Goal: Task Accomplishment & Management: Use online tool/utility

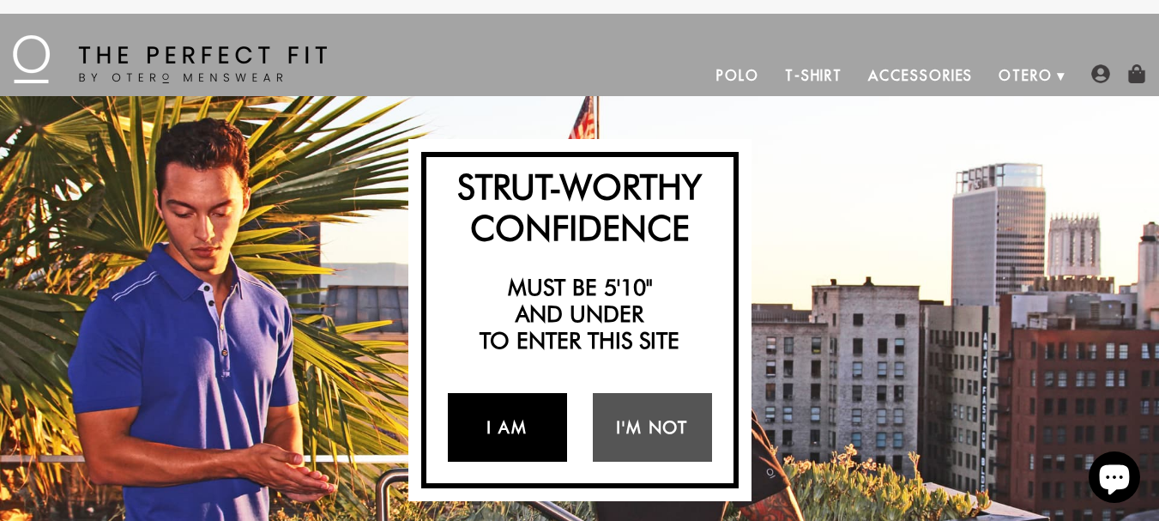
click at [503, 429] on link "I Am" at bounding box center [507, 427] width 119 height 69
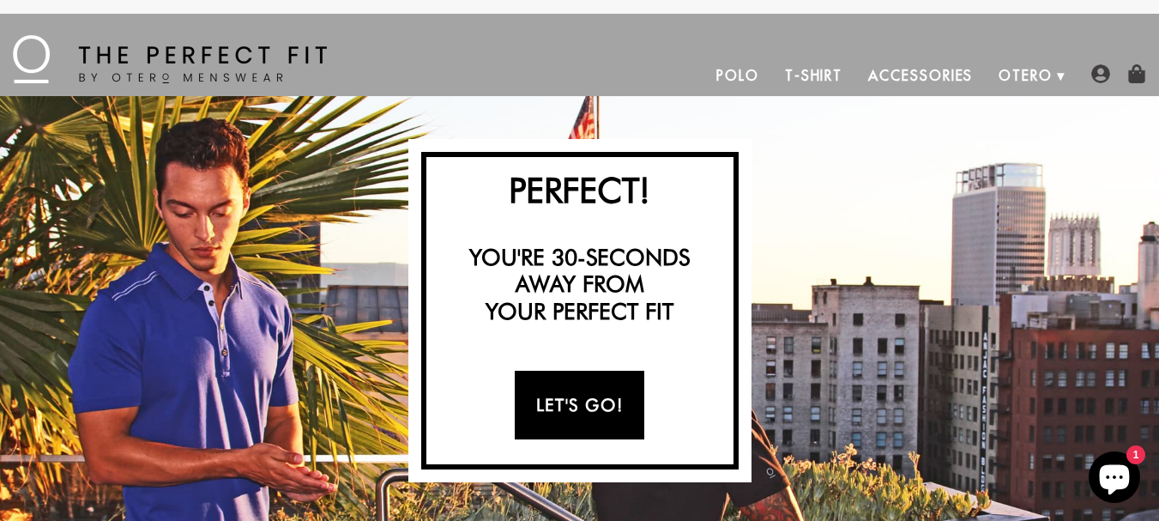
click at [528, 423] on link "Let's Go!" at bounding box center [580, 405] width 130 height 69
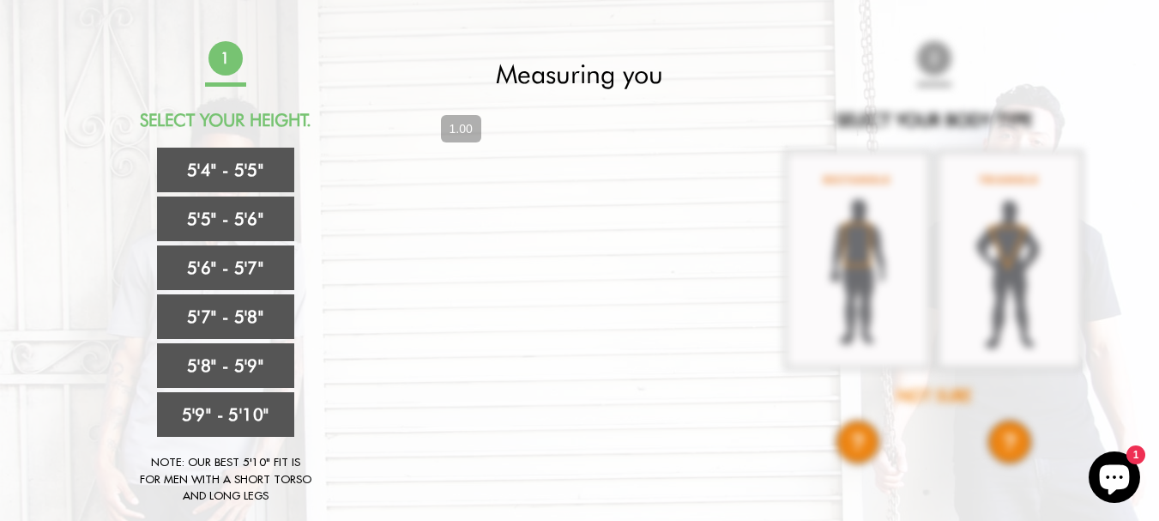
scroll to position [104, 0]
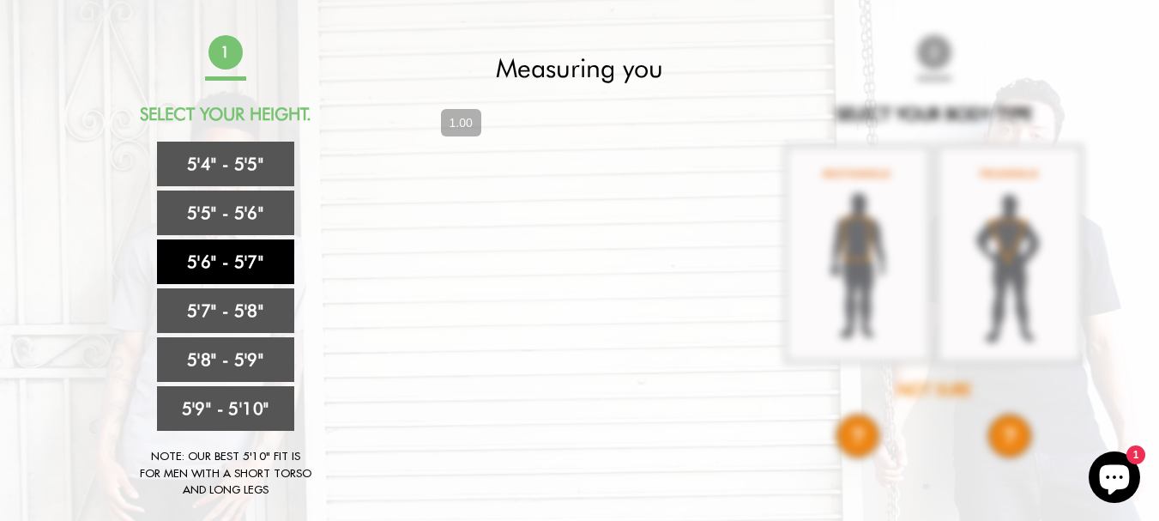
click at [281, 262] on link "5'6" - 5'7"" at bounding box center [225, 261] width 137 height 45
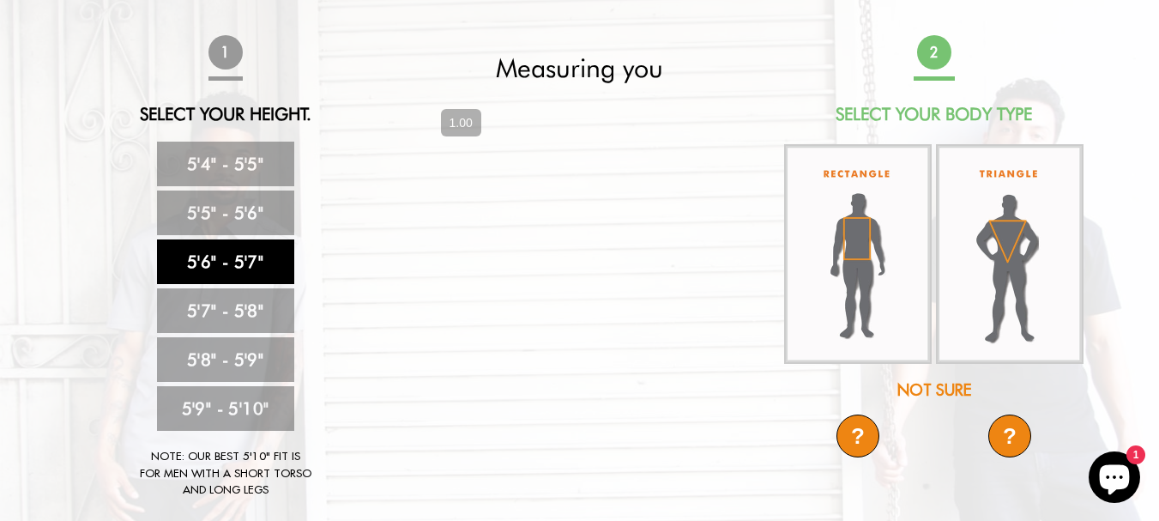
click at [948, 389] on div "Not Sure" at bounding box center [934, 389] width 304 height 23
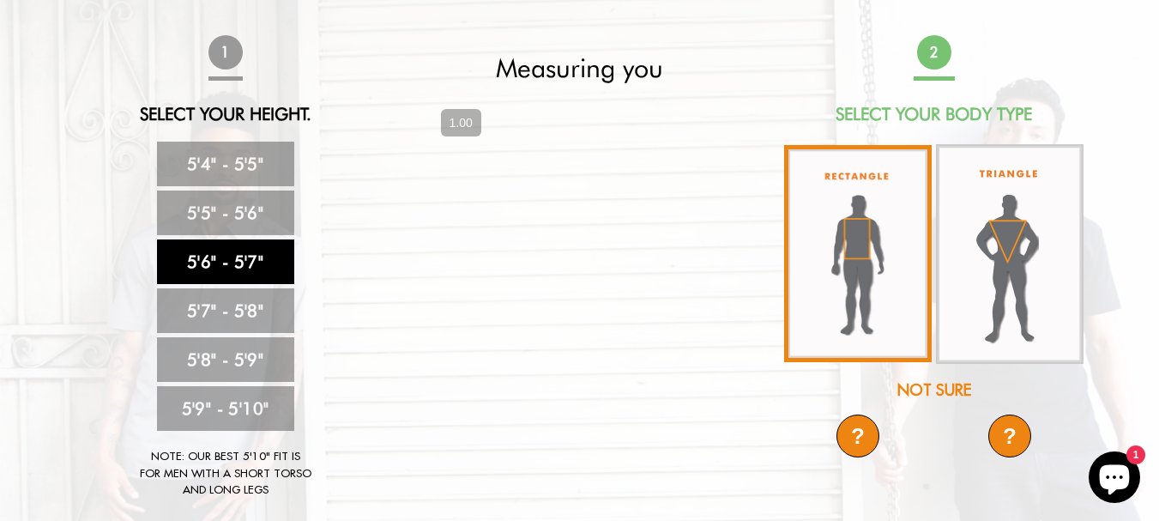
click at [878, 273] on img at bounding box center [858, 253] width 148 height 217
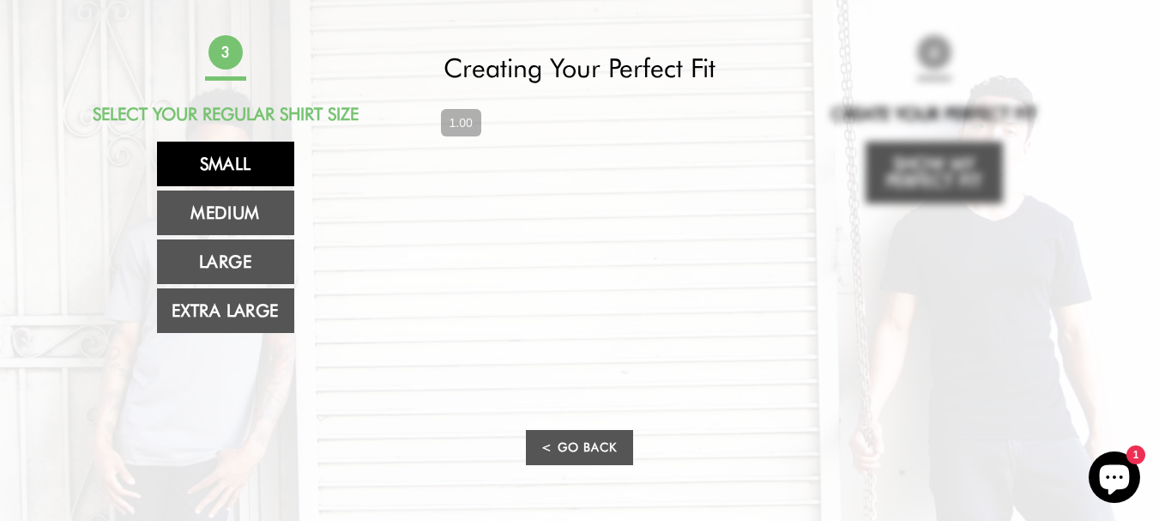
click at [259, 157] on link "Small" at bounding box center [225, 164] width 137 height 45
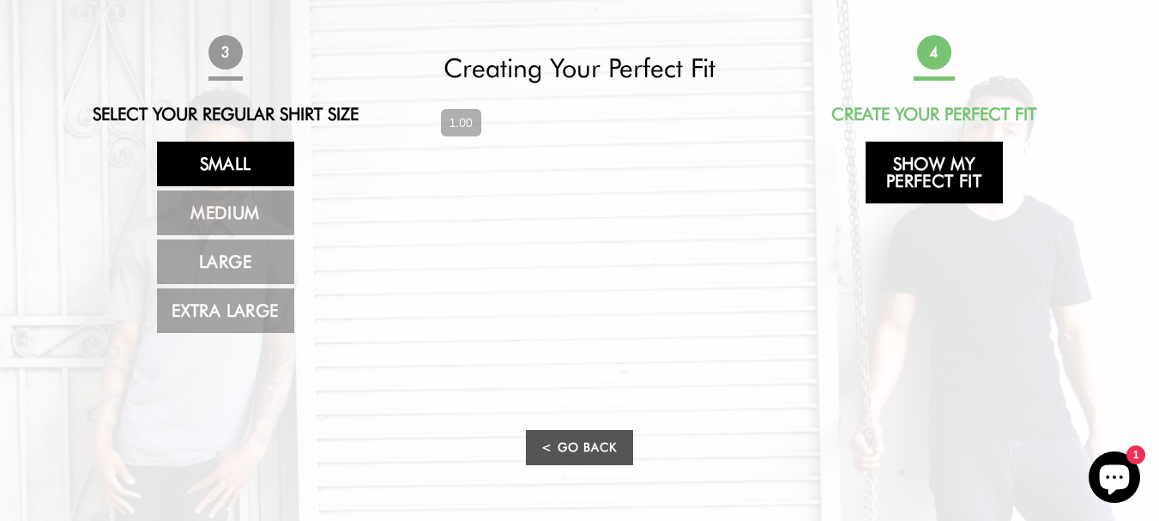
click at [970, 170] on link "Show My Perfect Fit" at bounding box center [933, 173] width 137 height 62
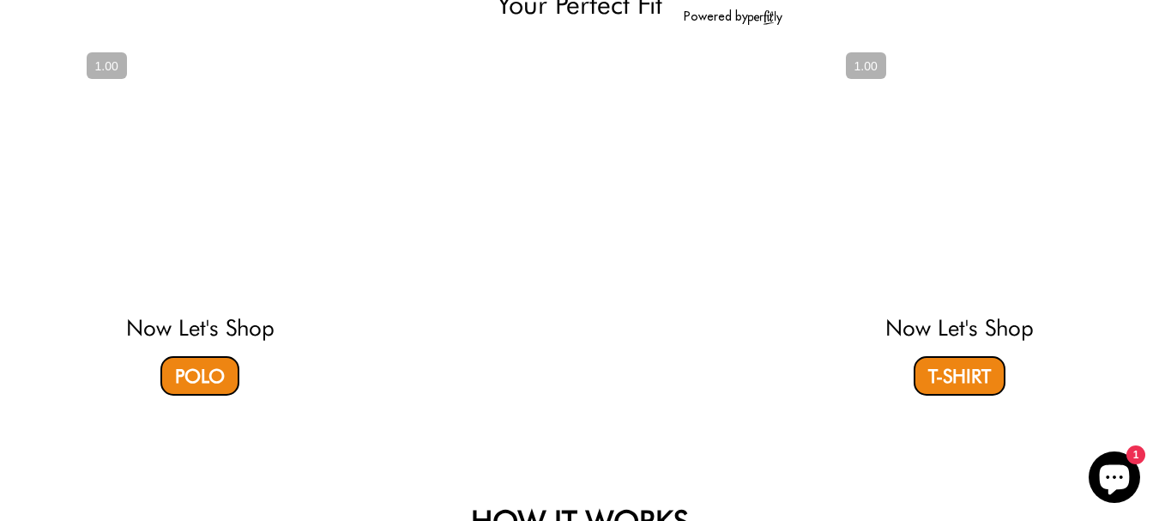
select select "56-57"
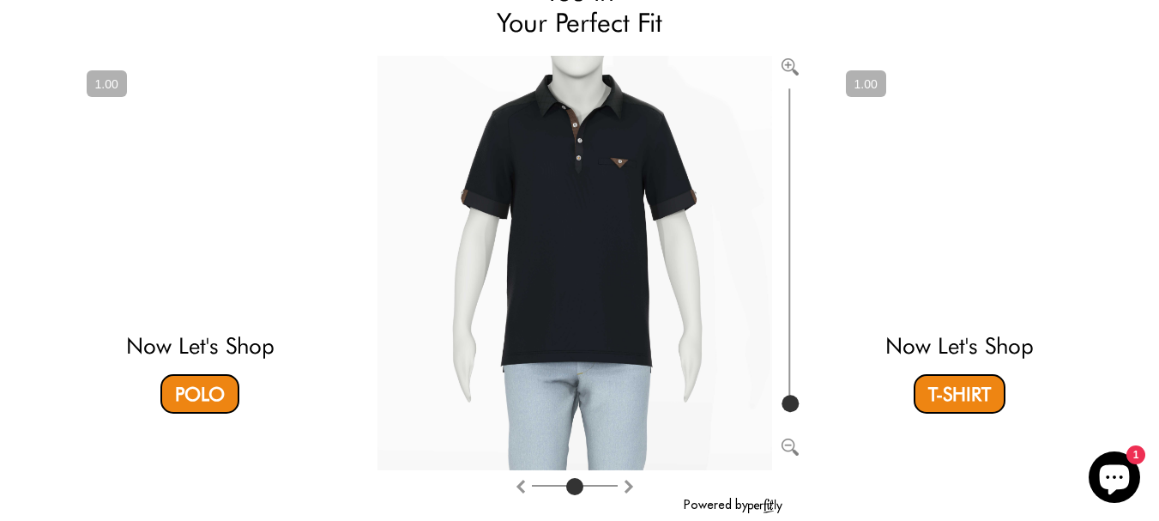
scroll to position [179, 0]
click at [190, 381] on link "Polo" at bounding box center [199, 394] width 79 height 39
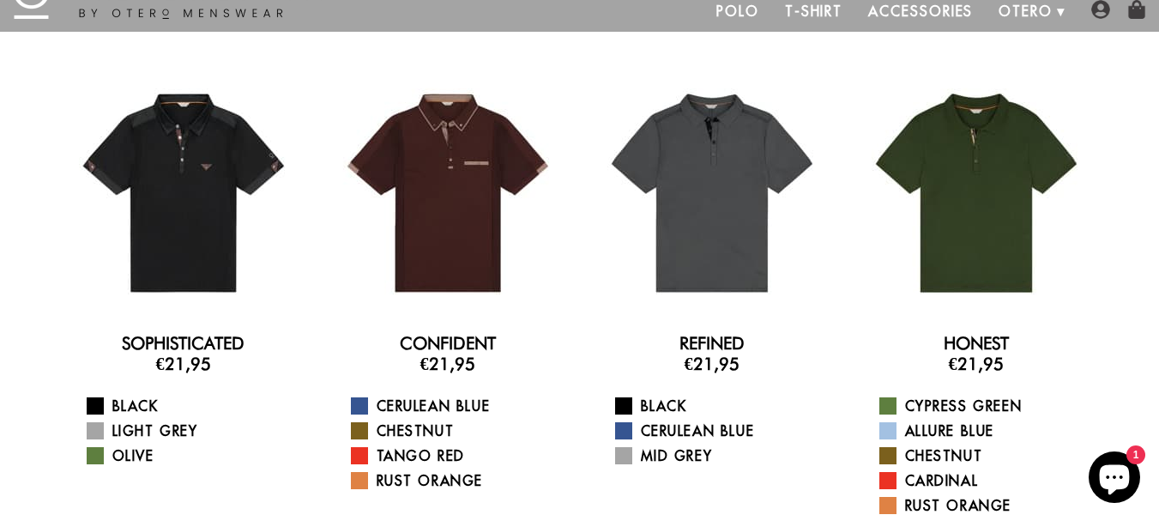
click at [954, 17] on link "Accessories" at bounding box center [920, 11] width 130 height 41
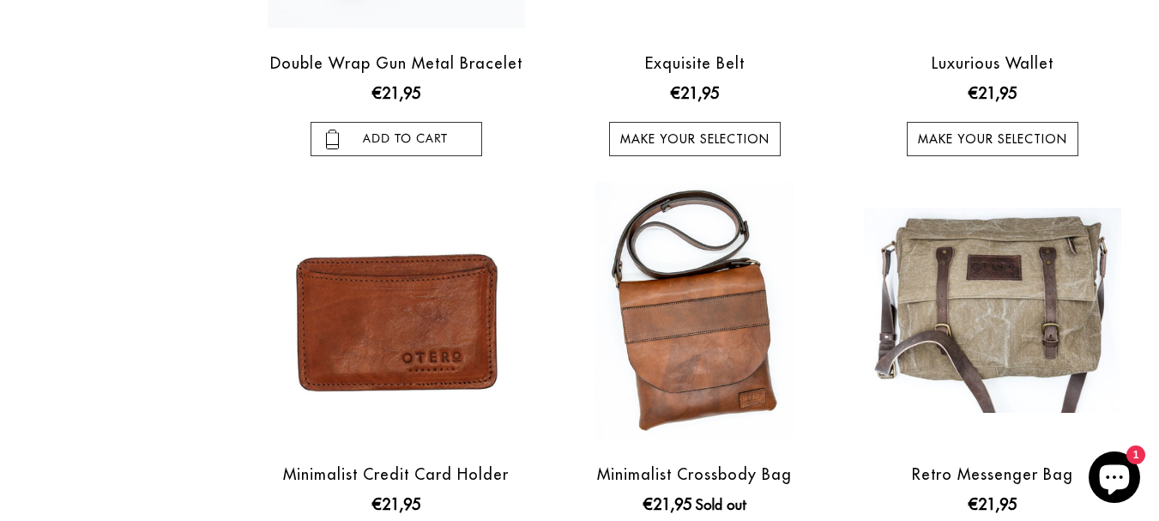
scroll to position [1397, 0]
